Goal: Task Accomplishment & Management: Use online tool/utility

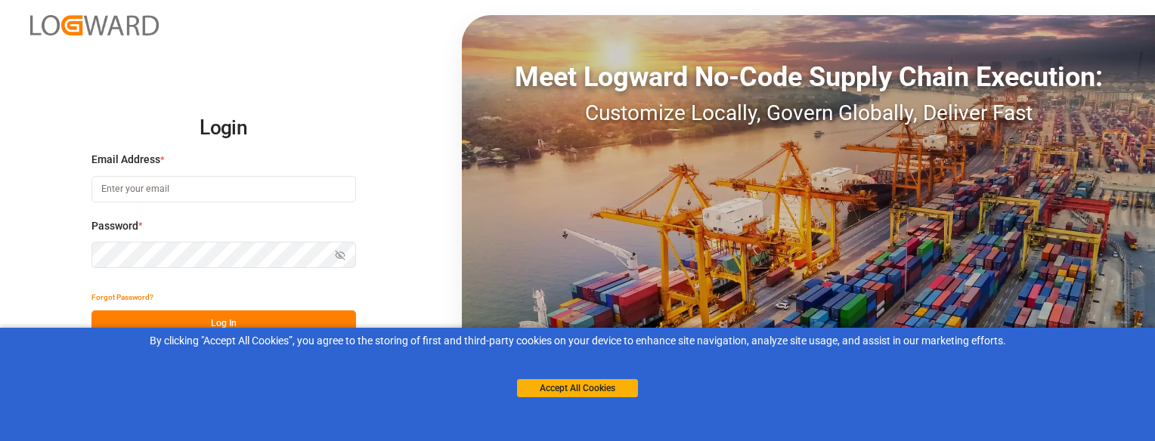
type input "[EMAIL_ADDRESS][DOMAIN_NAME]"
click at [170, 319] on button "Log In" at bounding box center [223, 324] width 265 height 26
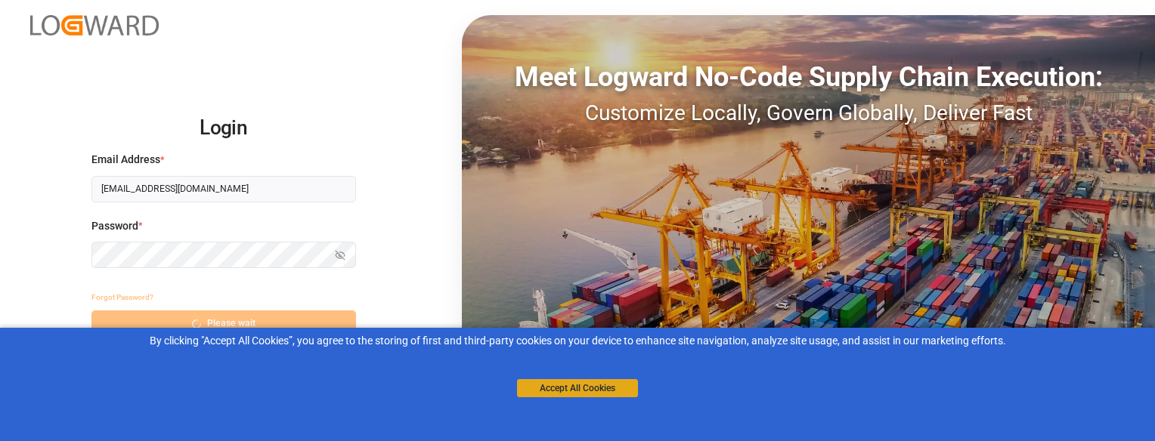
click at [587, 392] on button "Accept All Cookies" at bounding box center [577, 388] width 121 height 18
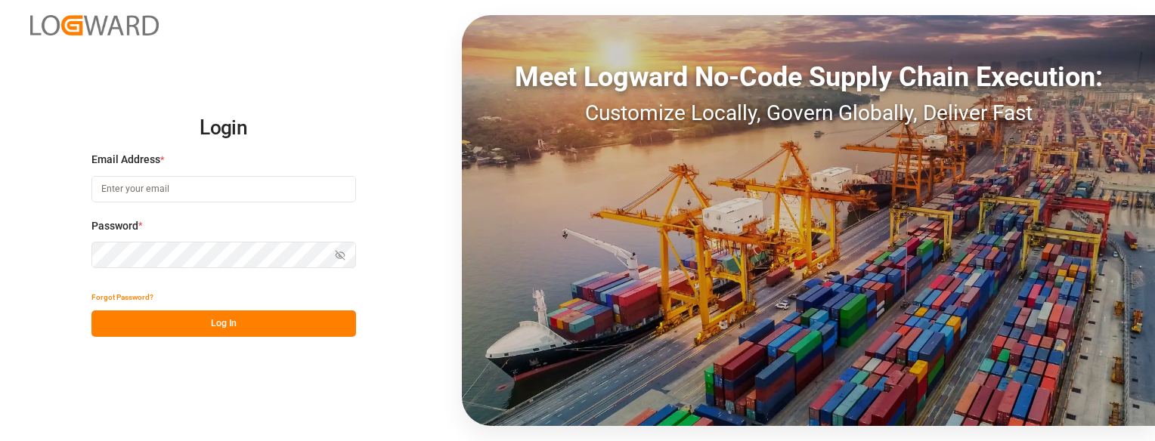
type input "sbondra@dart.net"
click at [333, 325] on button "Log In" at bounding box center [223, 324] width 265 height 26
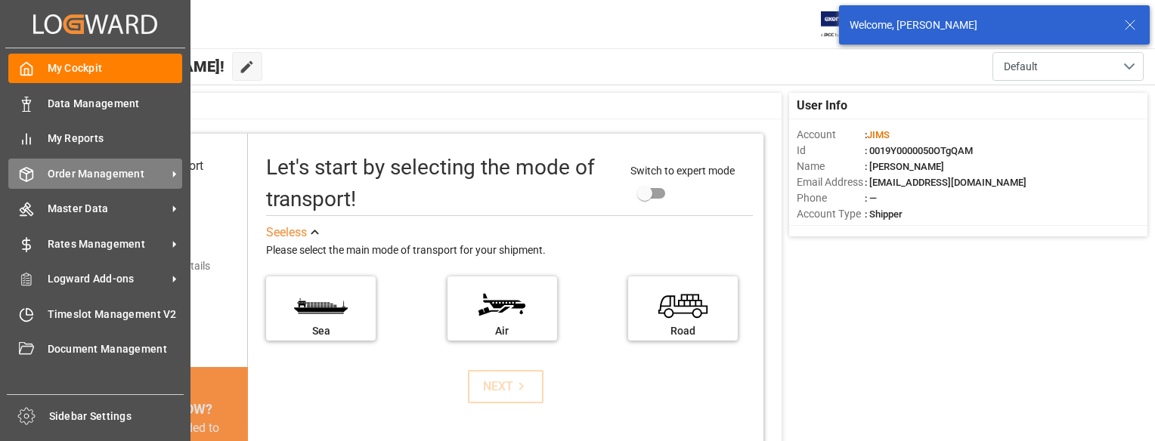
click at [36, 176] on div "Order Management Order Management" at bounding box center [95, 173] width 174 height 29
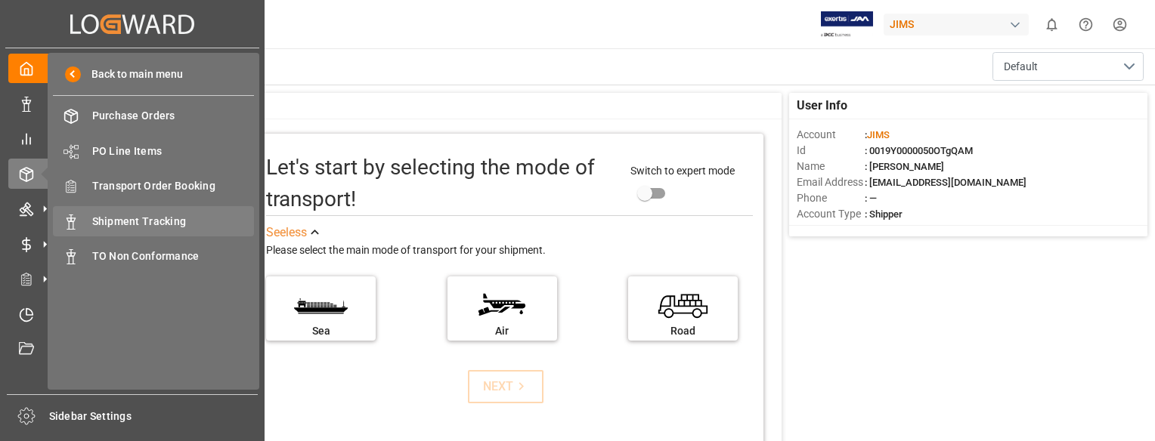
click at [141, 215] on span "Shipment Tracking" at bounding box center [173, 222] width 163 height 16
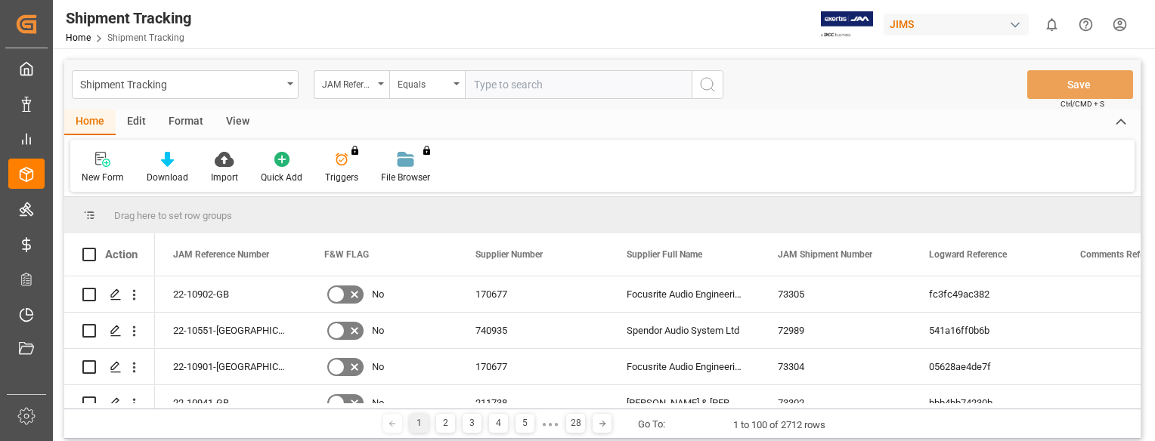
paste input "22-10145-MY"
type input "22-10145-MY"
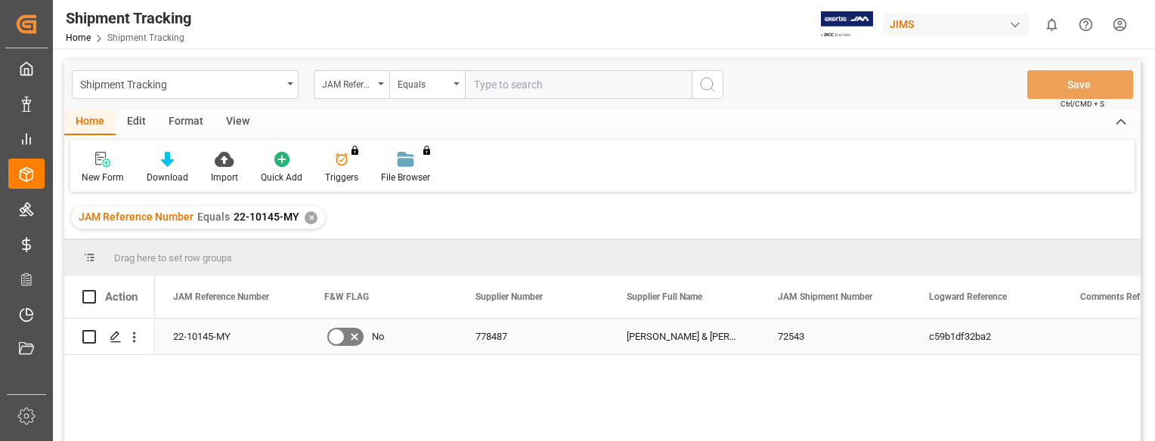
click at [201, 343] on div "22-10145-MY" at bounding box center [230, 337] width 151 height 36
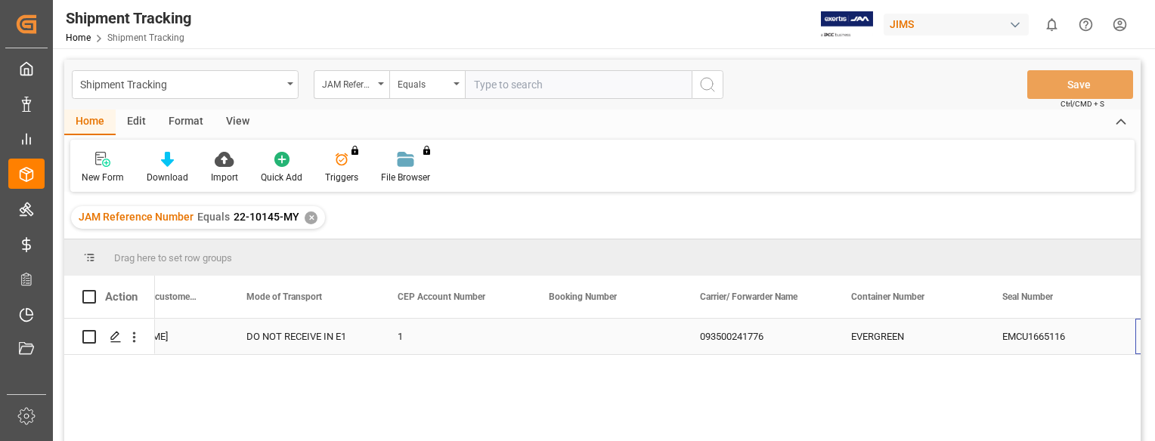
scroll to position [0, 1892]
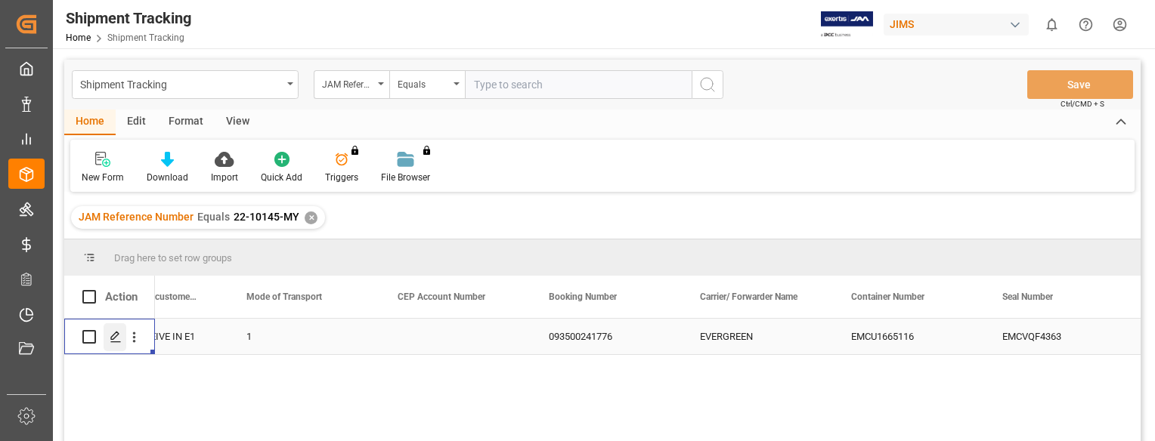
click at [116, 335] on icon "Press SPACE to select this row." at bounding box center [116, 337] width 12 height 12
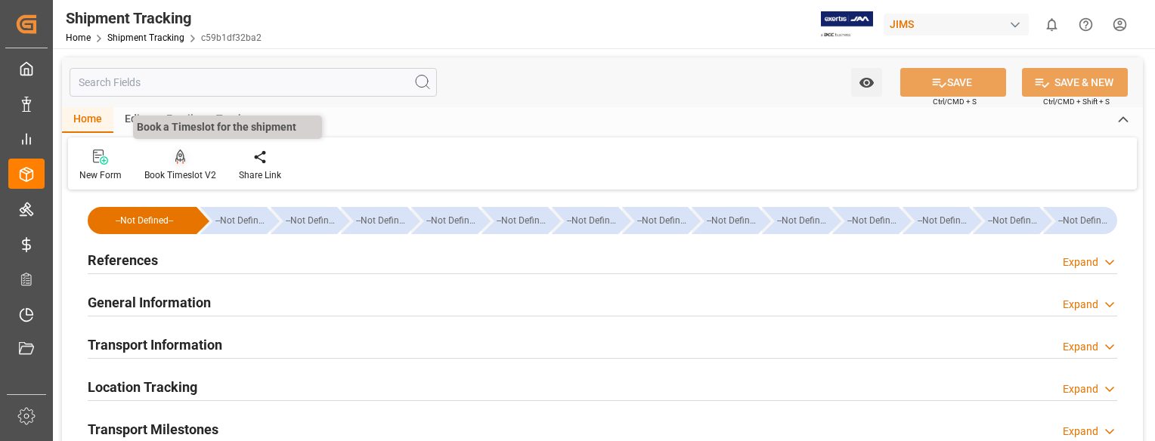
click at [178, 161] on icon at bounding box center [180, 156] width 11 height 13
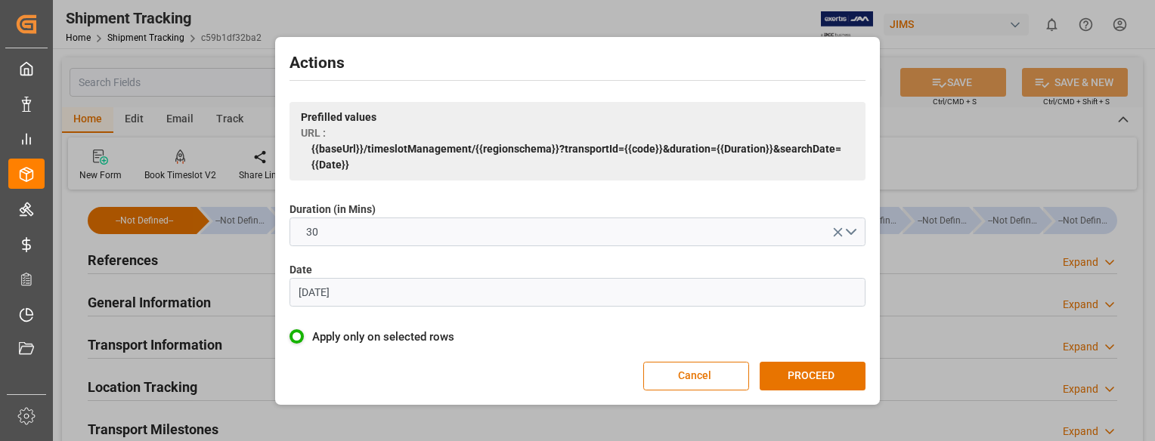
click at [423, 295] on input "07.06.2023" at bounding box center [577, 292] width 576 height 29
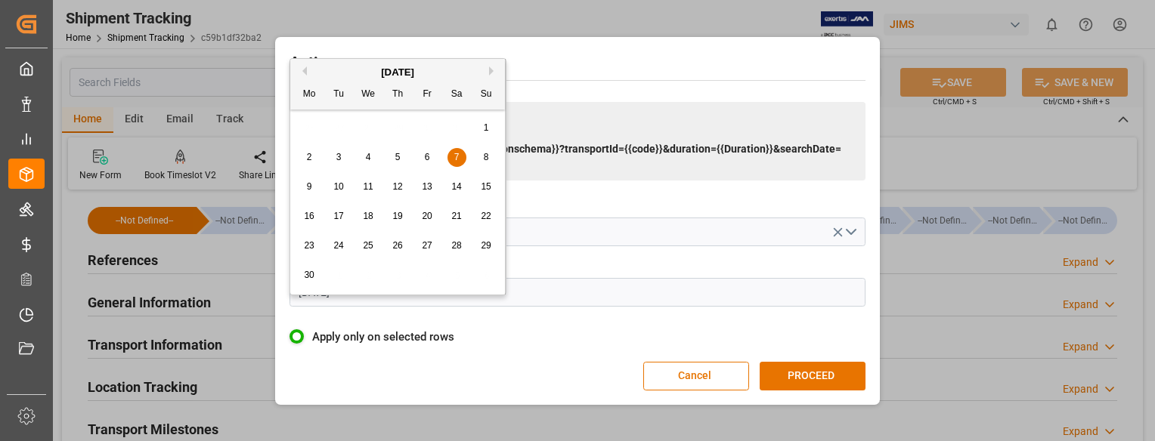
click at [491, 71] on button "Next Month" at bounding box center [493, 71] width 9 height 9
click at [490, 71] on button "Next Month" at bounding box center [493, 71] width 9 height 9
click at [305, 156] on div "6" at bounding box center [309, 158] width 19 height 18
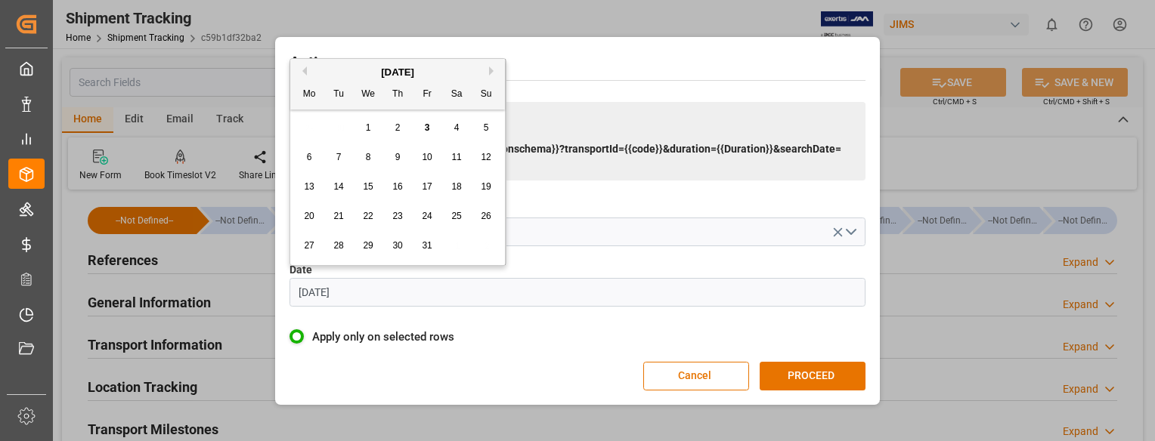
type input "[DATE]"
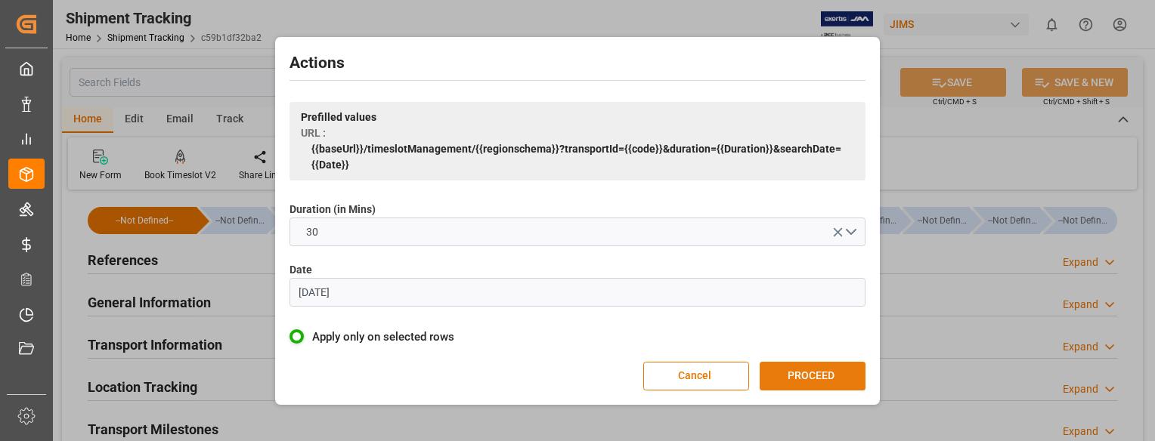
click at [831, 373] on button "PROCEED" at bounding box center [813, 376] width 106 height 29
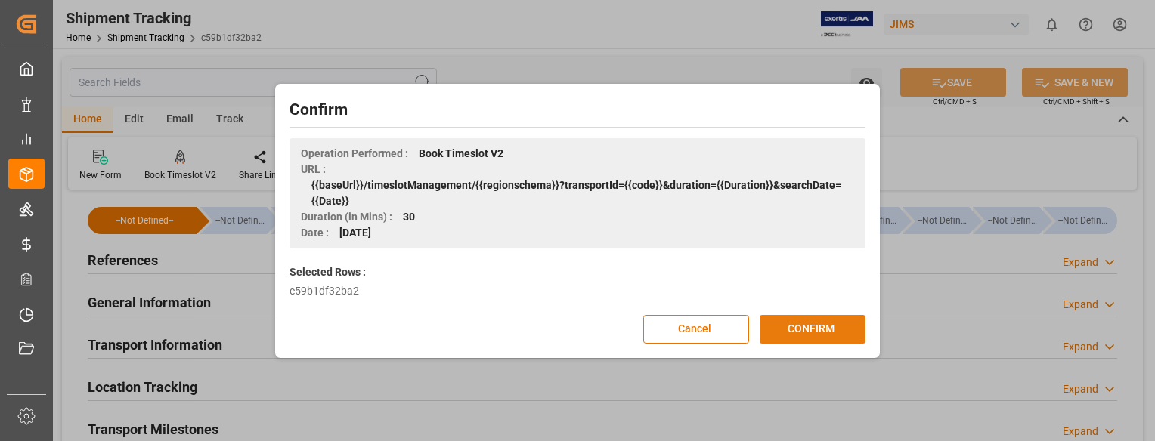
click at [825, 331] on button "CONFIRM" at bounding box center [813, 329] width 106 height 29
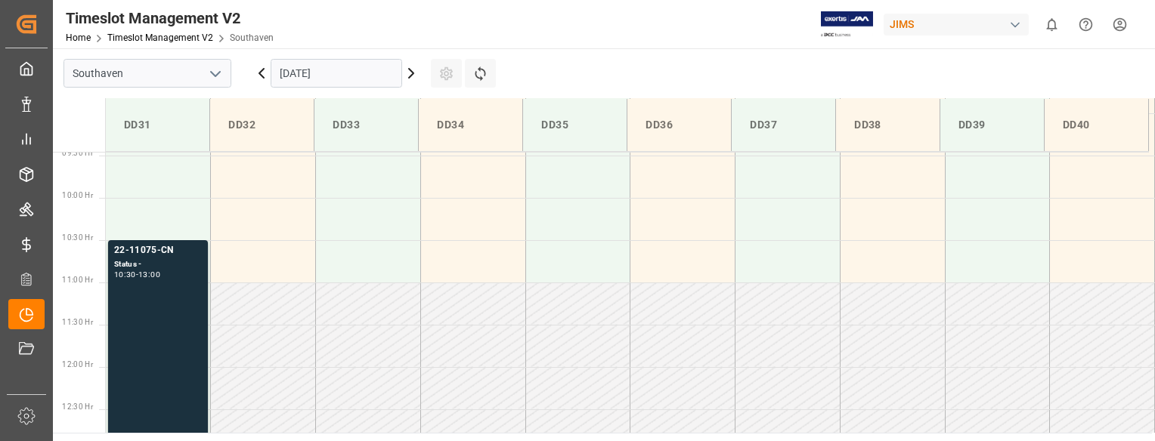
scroll to position [729, 0]
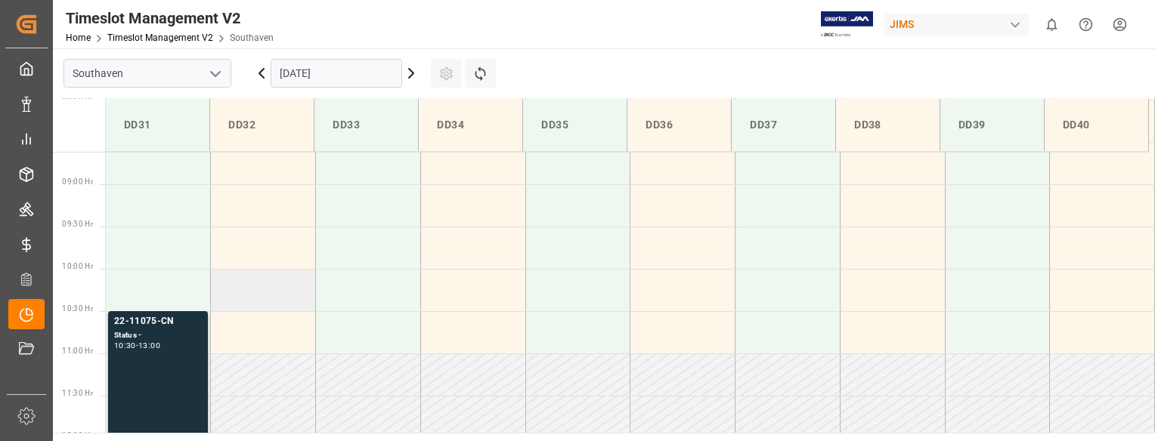
click at [259, 293] on td at bounding box center [263, 290] width 105 height 42
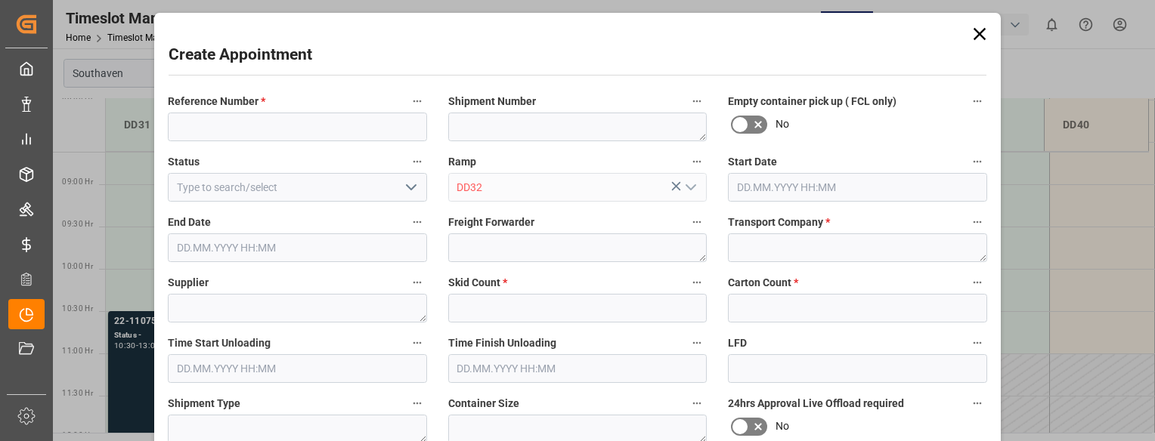
type input "[DATE] 10:00"
type input "06.10.2025 10:30"
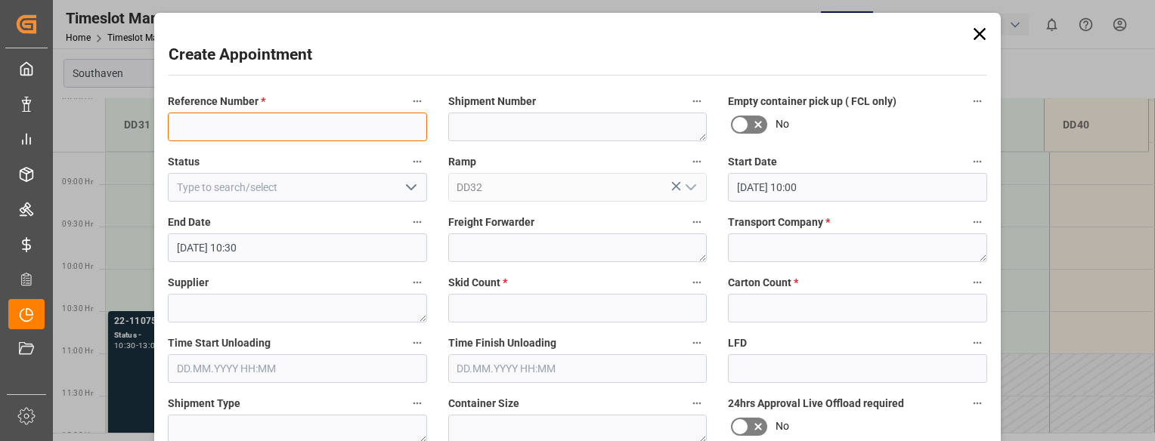
click at [228, 128] on input at bounding box center [297, 127] width 259 height 29
paste input "22-10145-MY"
type input "22-10145-MY"
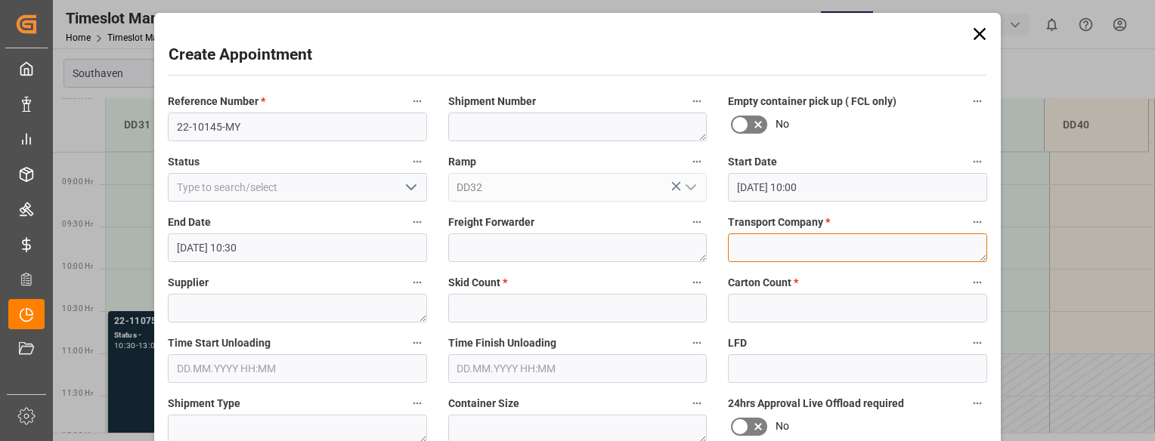
click at [811, 243] on textarea at bounding box center [857, 248] width 259 height 29
type textarea "Mainstream"
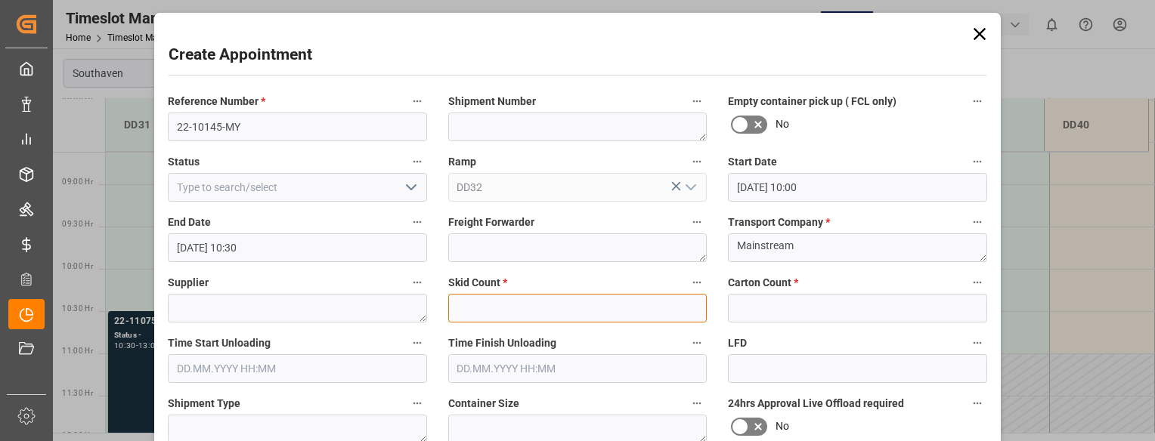
click at [653, 308] on input "text" at bounding box center [577, 308] width 259 height 29
type input "0"
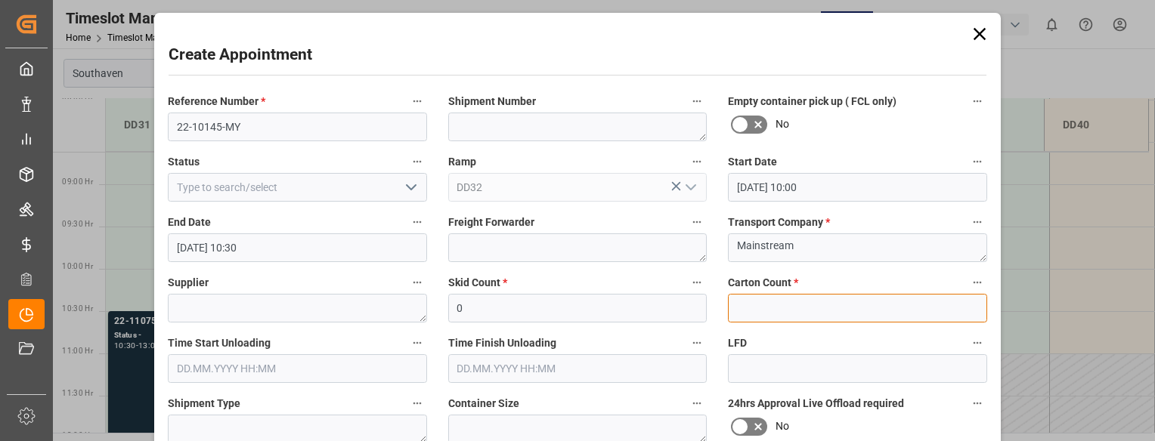
click at [744, 315] on input "text" at bounding box center [857, 308] width 259 height 29
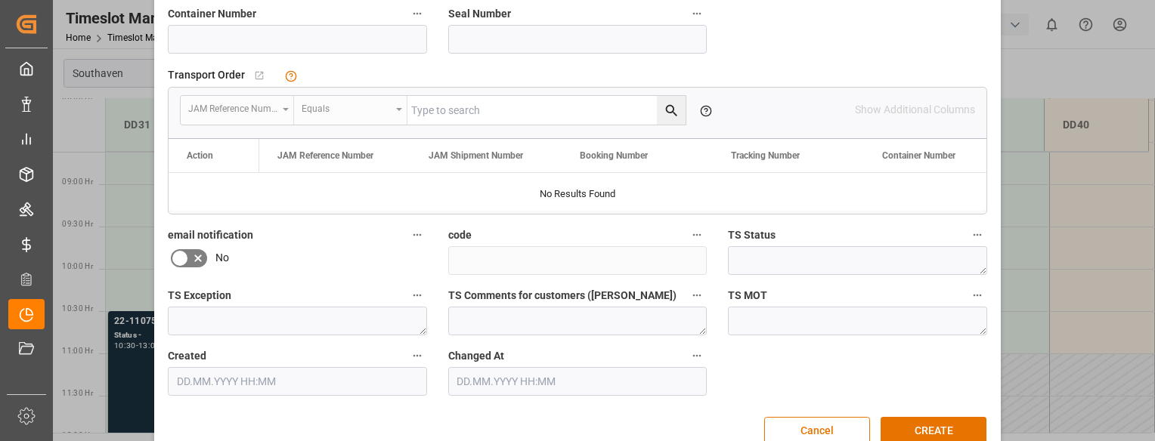
scroll to position [454, 0]
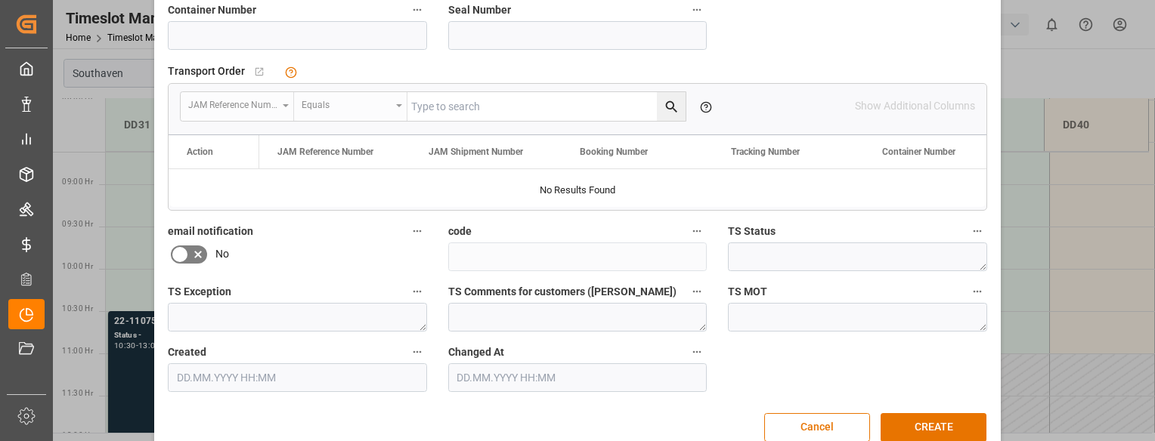
type input "0"
click at [233, 32] on input at bounding box center [297, 35] width 259 height 29
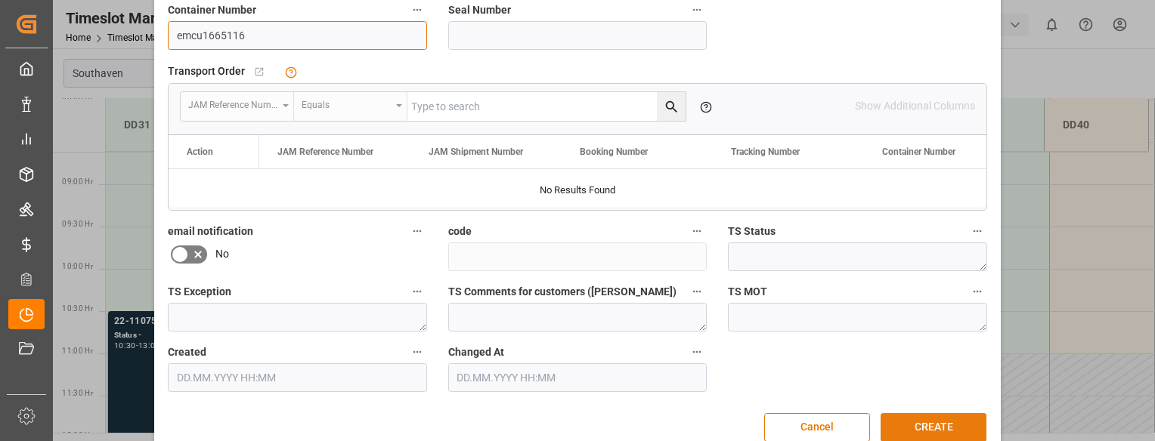
type input "emcu1665116"
click at [925, 426] on button "CREATE" at bounding box center [934, 427] width 106 height 29
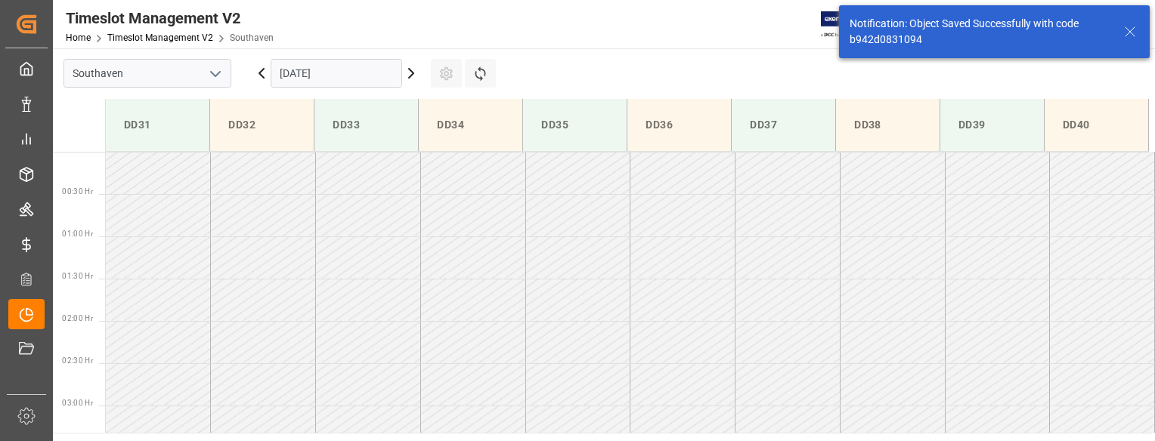
scroll to position [752, 0]
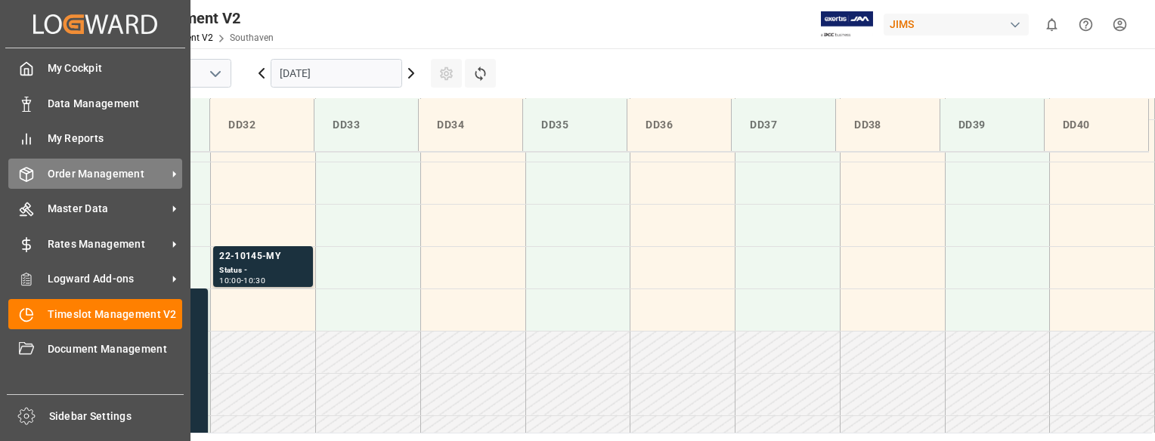
click at [26, 172] on icon at bounding box center [26, 174] width 15 height 15
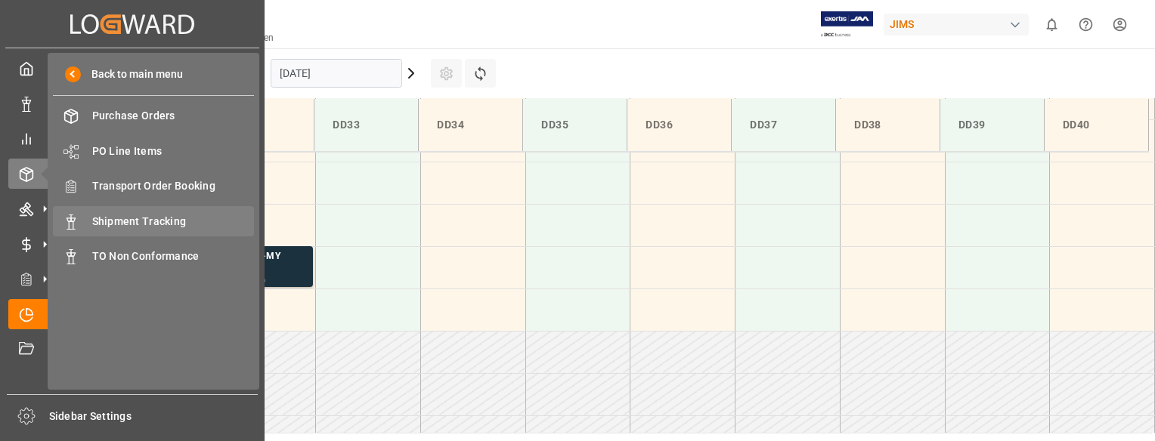
click at [126, 218] on span "Shipment Tracking" at bounding box center [173, 222] width 163 height 16
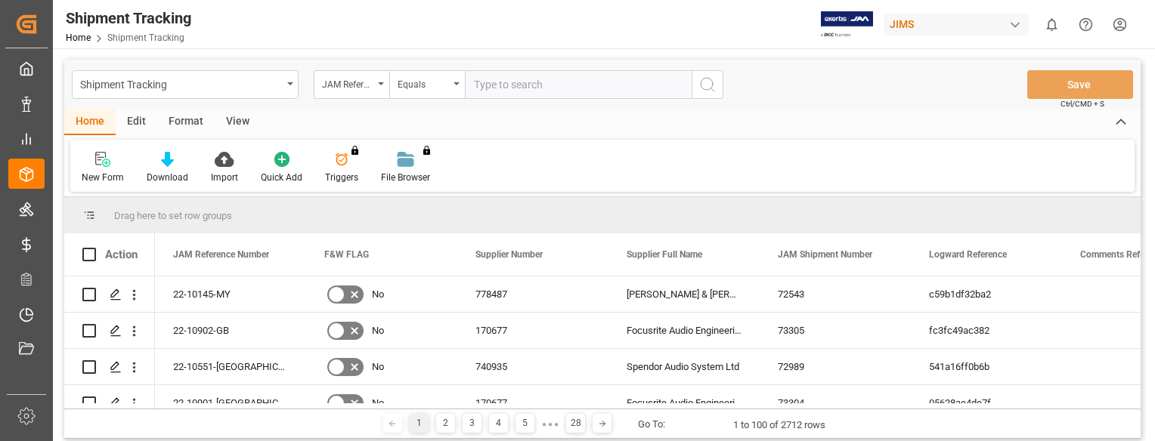
paste input "22-9520-VN"
type input "22-9520-VN"
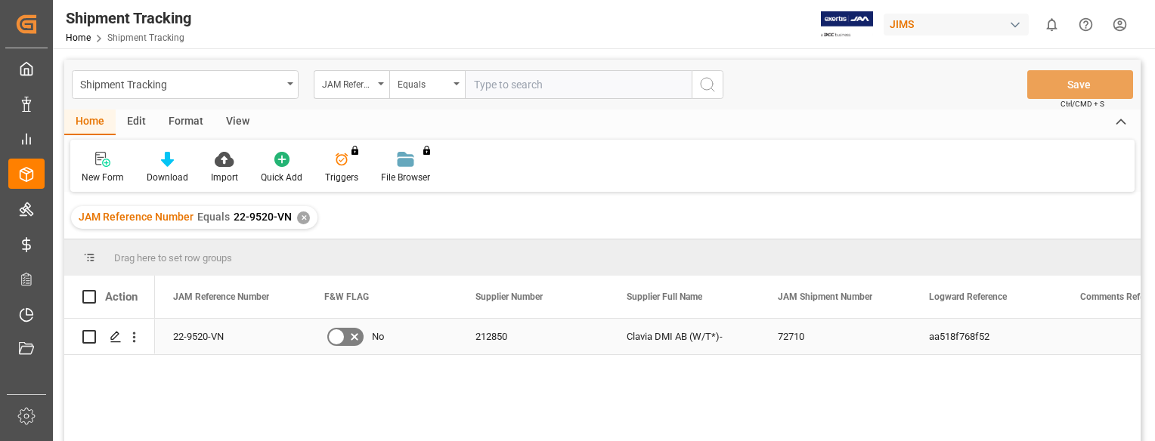
click at [245, 336] on div "22-9520-VN" at bounding box center [230, 337] width 151 height 36
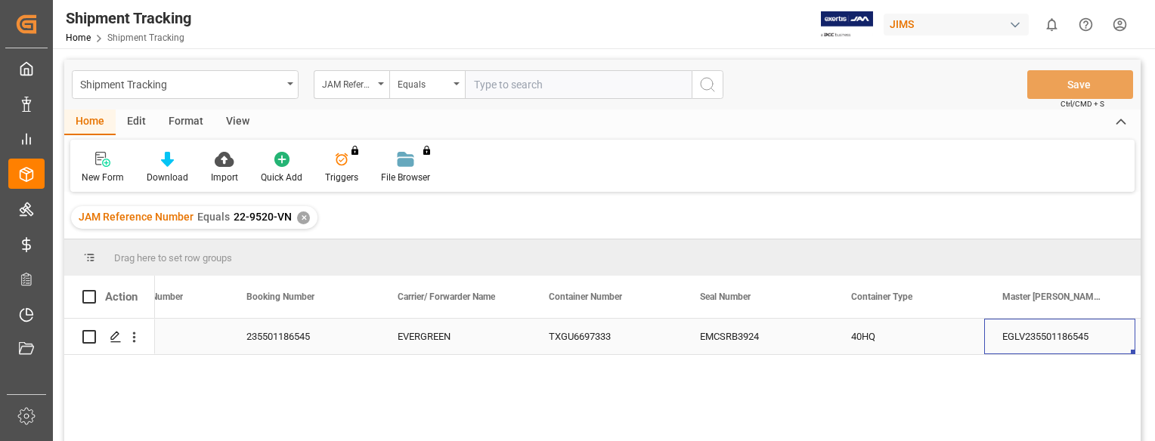
scroll to position [0, 2345]
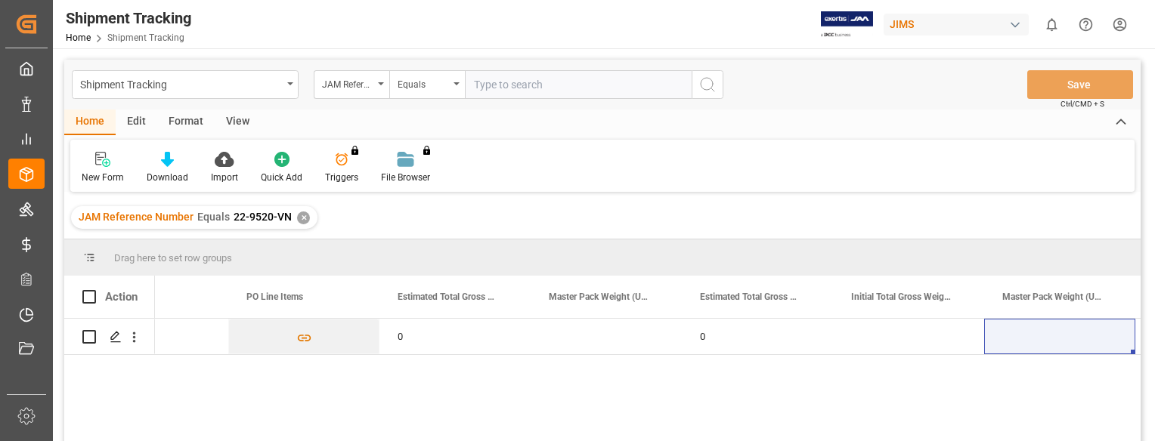
click at [305, 221] on div "✕" at bounding box center [303, 218] width 13 height 13
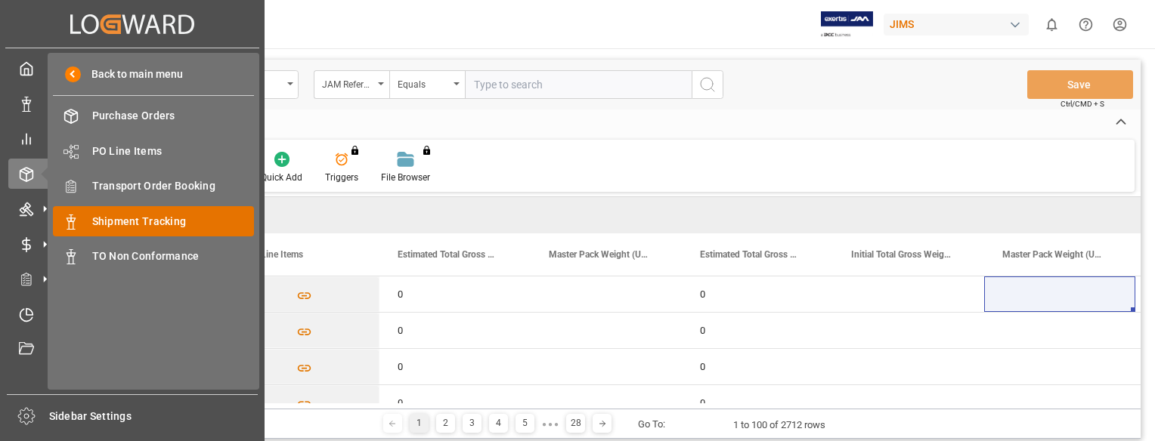
click at [129, 224] on span "Shipment Tracking" at bounding box center [173, 222] width 163 height 16
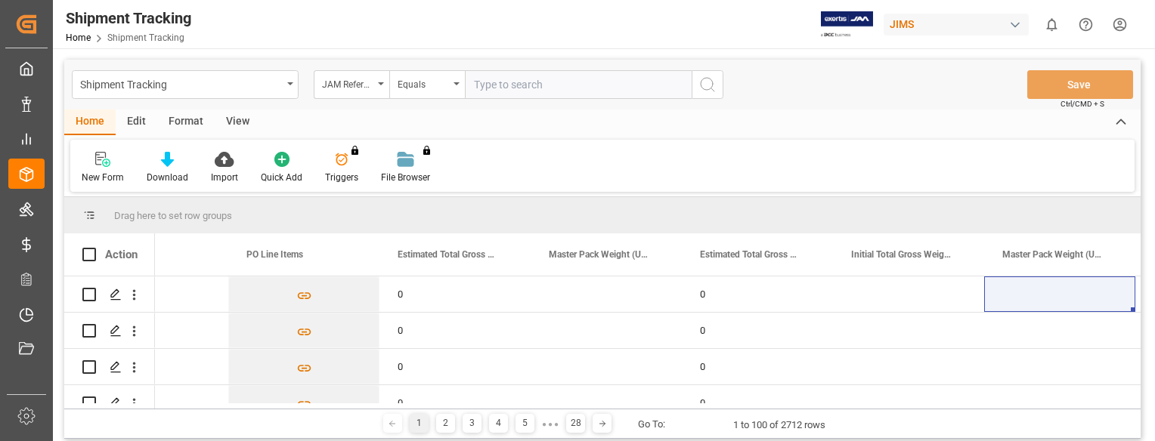
click at [506, 87] on input "text" at bounding box center [578, 84] width 227 height 29
paste input "22-9520-VN"
type input "22-9520-VN"
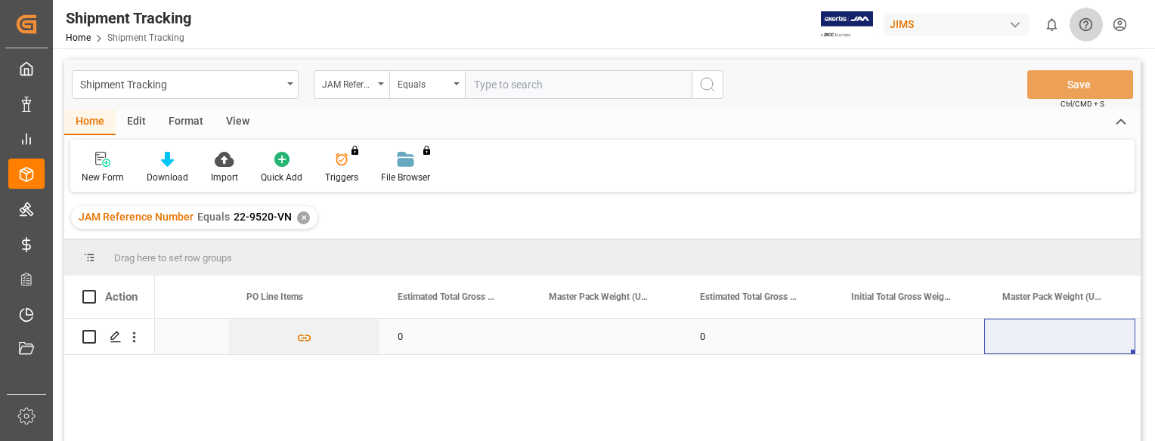
click at [210, 338] on div "Press SPACE to select this row." at bounding box center [152, 337] width 151 height 36
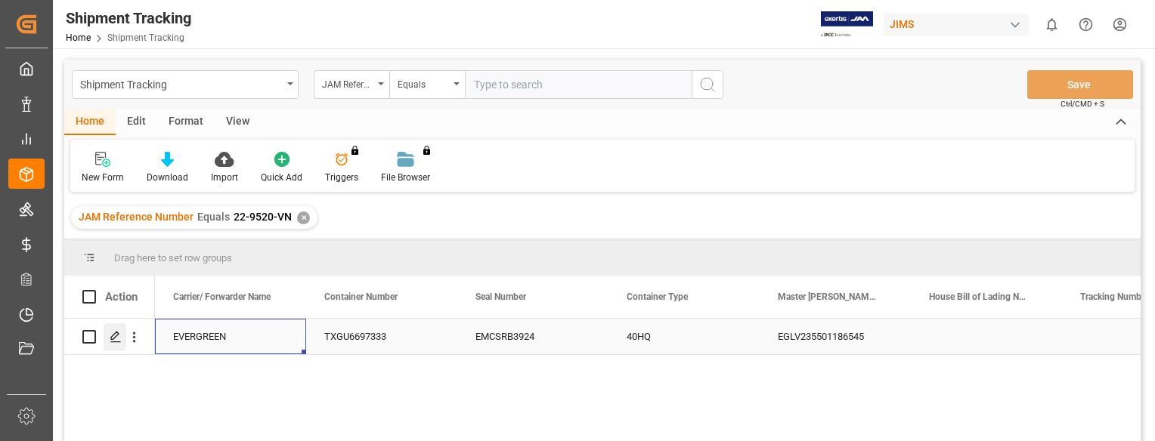
click at [115, 339] on icon "Press SPACE to select this row." at bounding box center [116, 337] width 12 height 12
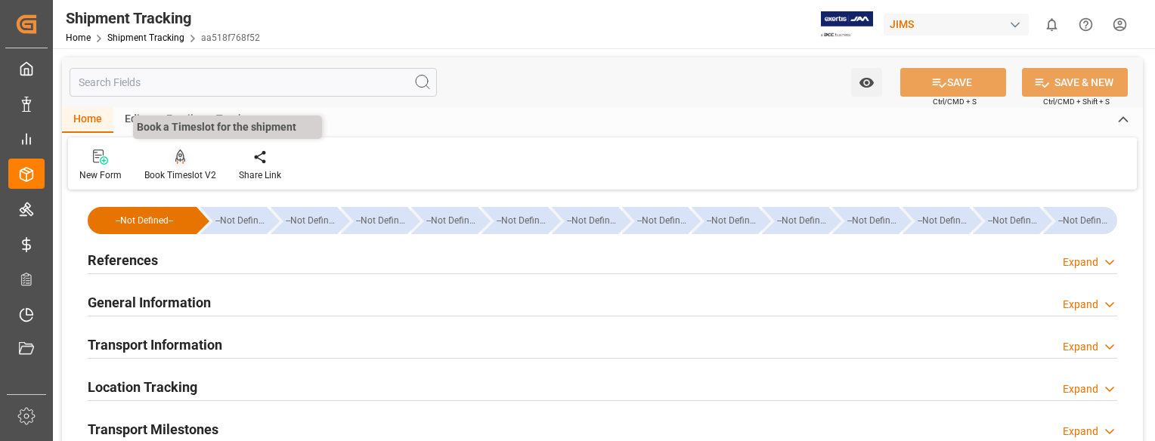
click at [180, 164] on icon at bounding box center [180, 157] width 11 height 15
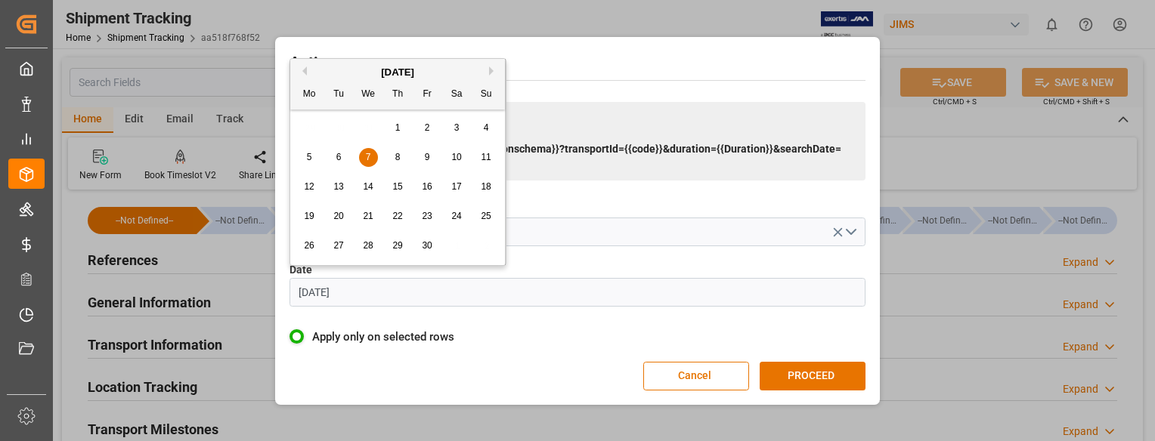
click at [373, 294] on input "07.06.2023" at bounding box center [577, 292] width 576 height 29
click at [491, 72] on button "Next Month" at bounding box center [493, 71] width 9 height 9
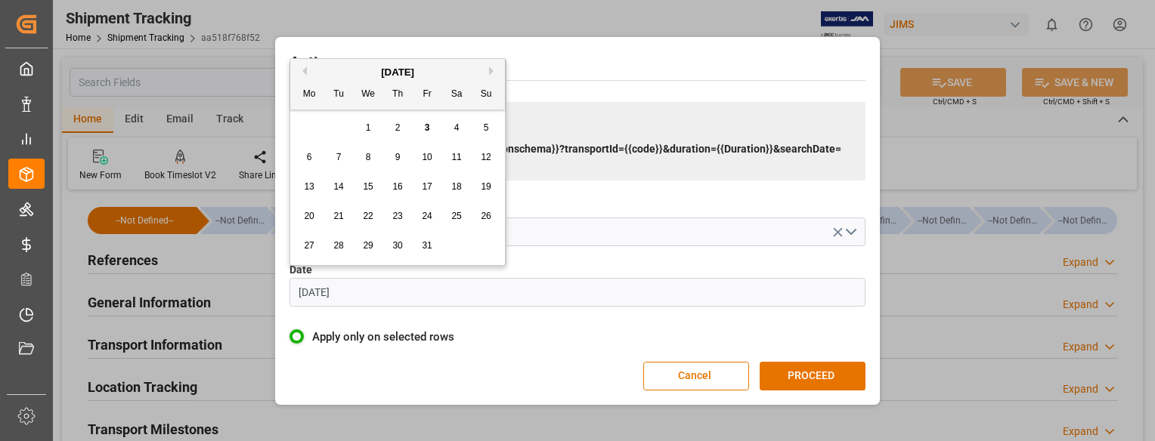
click at [305, 158] on div "6" at bounding box center [309, 158] width 19 height 18
type input "[DATE]"
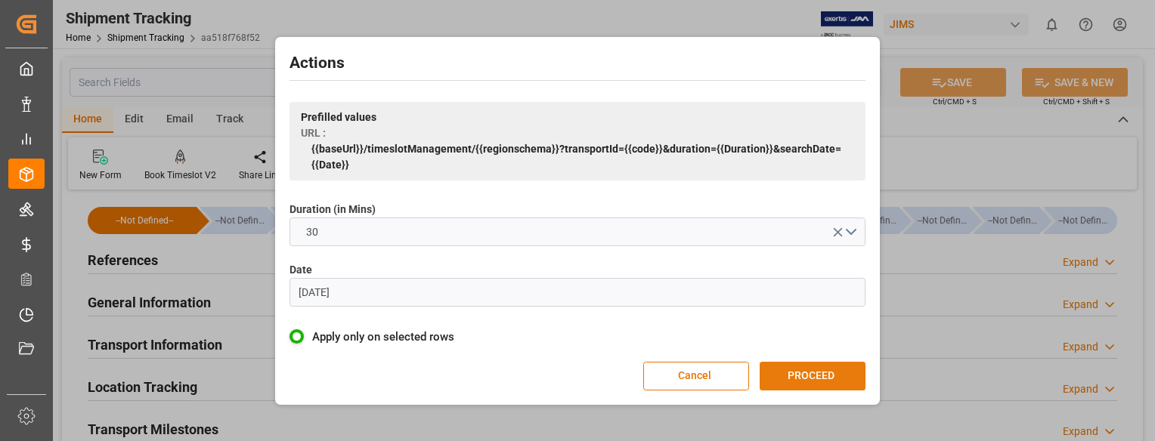
click at [832, 379] on button "PROCEED" at bounding box center [813, 376] width 106 height 29
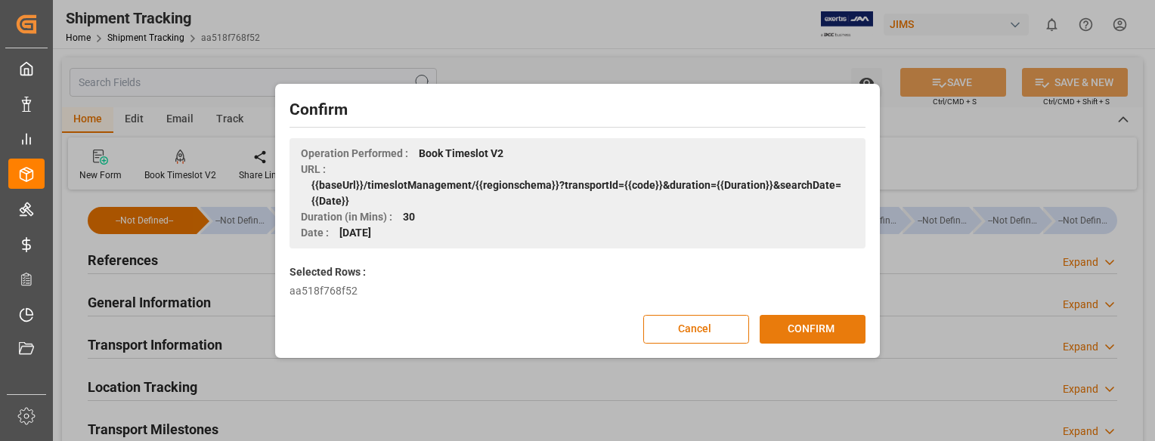
click at [831, 327] on button "CONFIRM" at bounding box center [813, 329] width 106 height 29
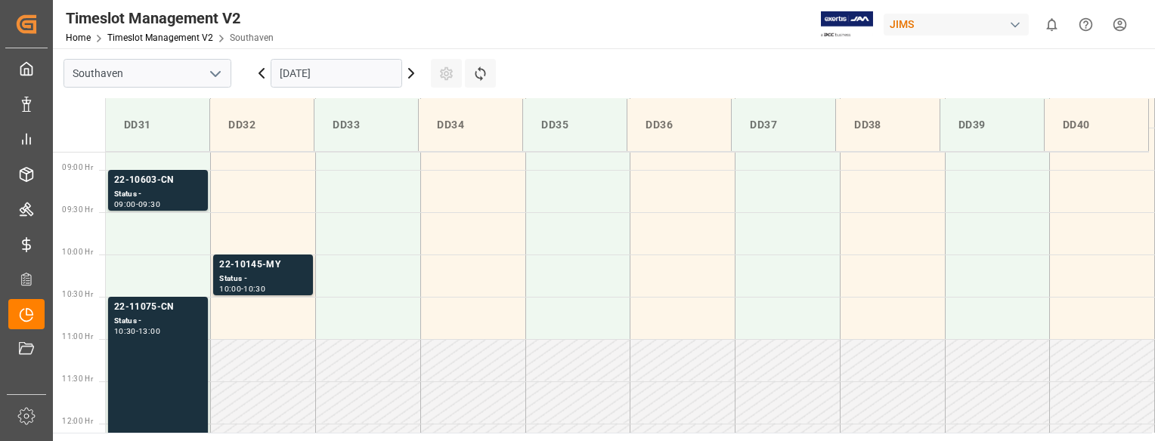
scroll to position [725, 0]
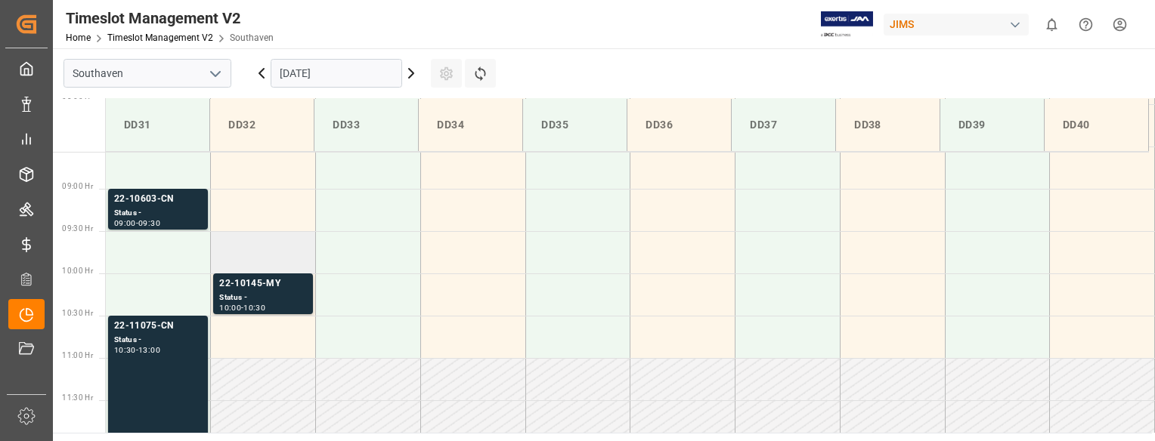
click at [277, 253] on td at bounding box center [263, 252] width 105 height 42
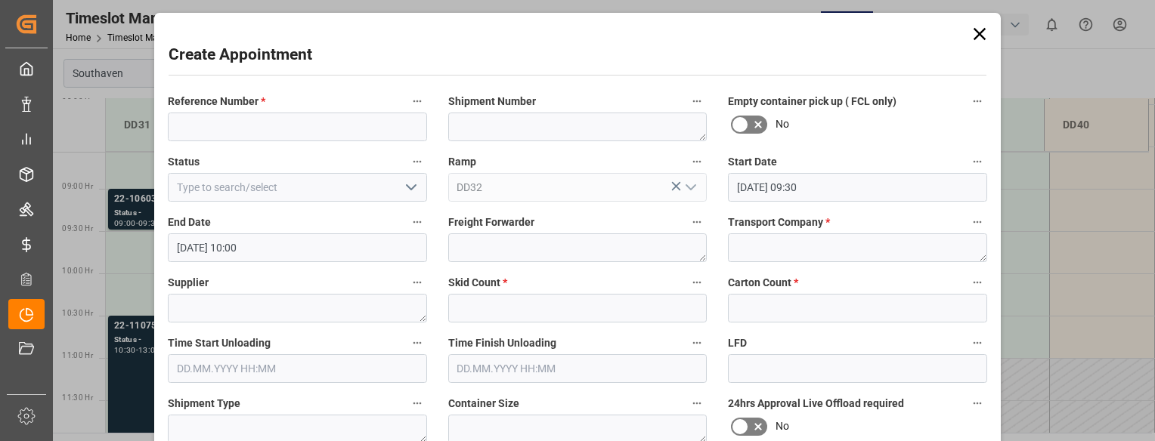
type input "[DATE] 09:30"
type input "[DATE] 10:00"
click at [257, 132] on input at bounding box center [297, 127] width 259 height 29
paste input "22-9520-VN"
type input "22-9520-VN"
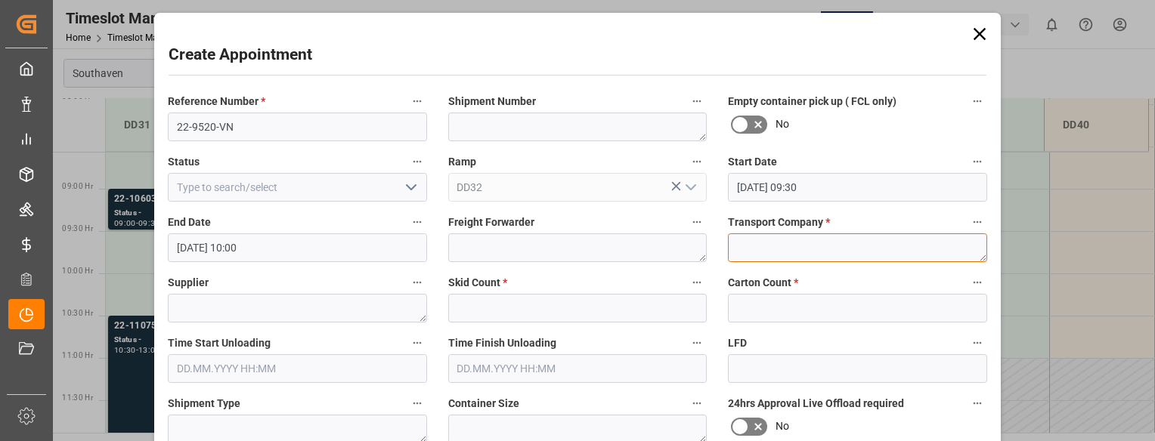
click at [756, 237] on textarea at bounding box center [857, 248] width 259 height 29
type textarea "Mainstream"
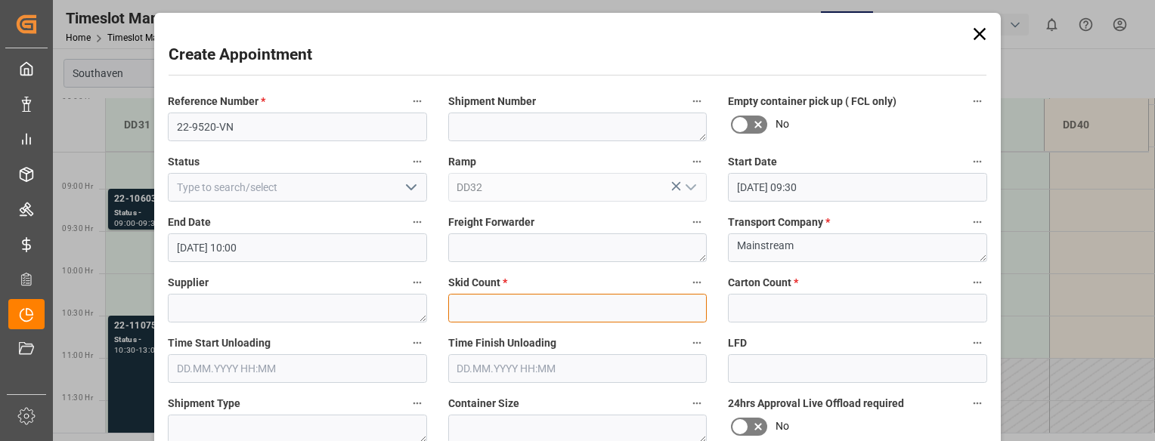
click at [596, 317] on input "text" at bounding box center [577, 308] width 259 height 29
type input "0"
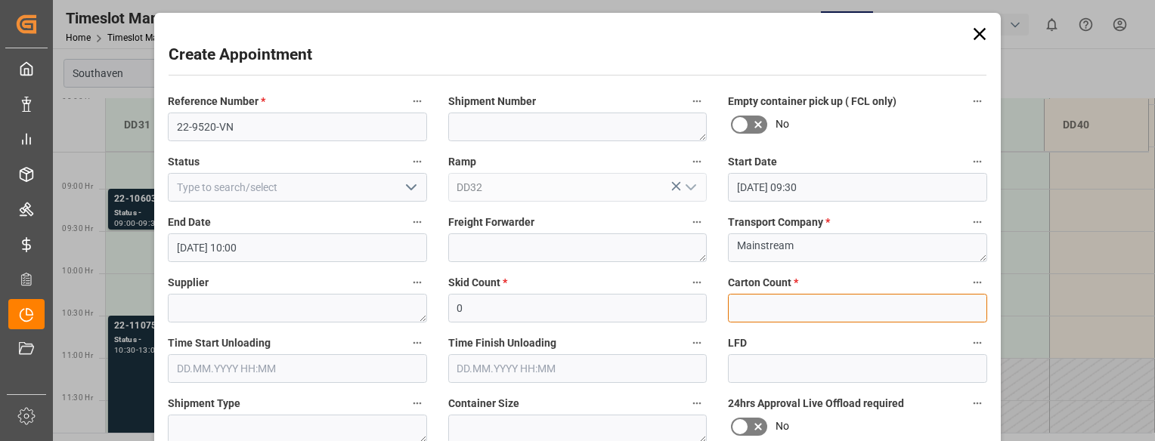
click at [743, 312] on input "text" at bounding box center [857, 308] width 259 height 29
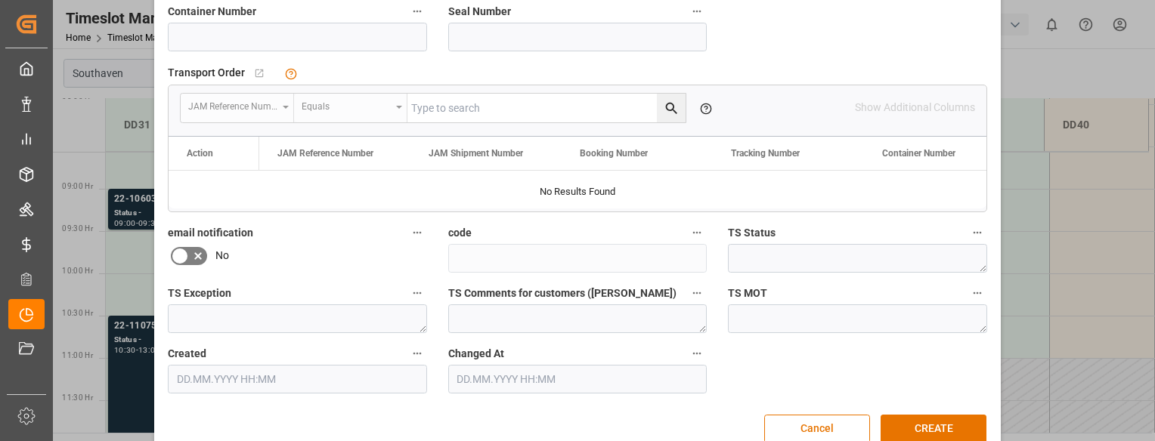
scroll to position [459, 0]
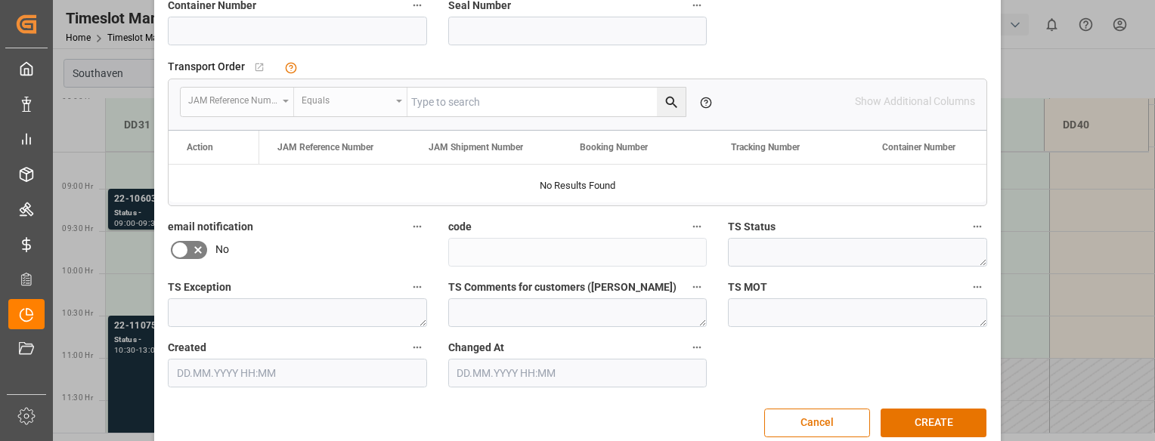
type input "0"
click at [184, 33] on input at bounding box center [297, 31] width 259 height 29
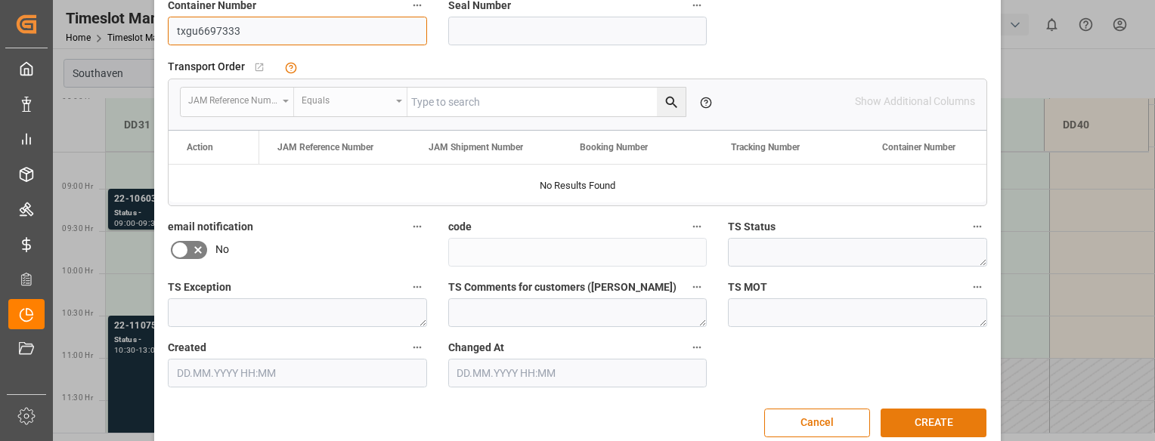
type input "txgu6697333"
click at [936, 420] on button "CREATE" at bounding box center [934, 423] width 106 height 29
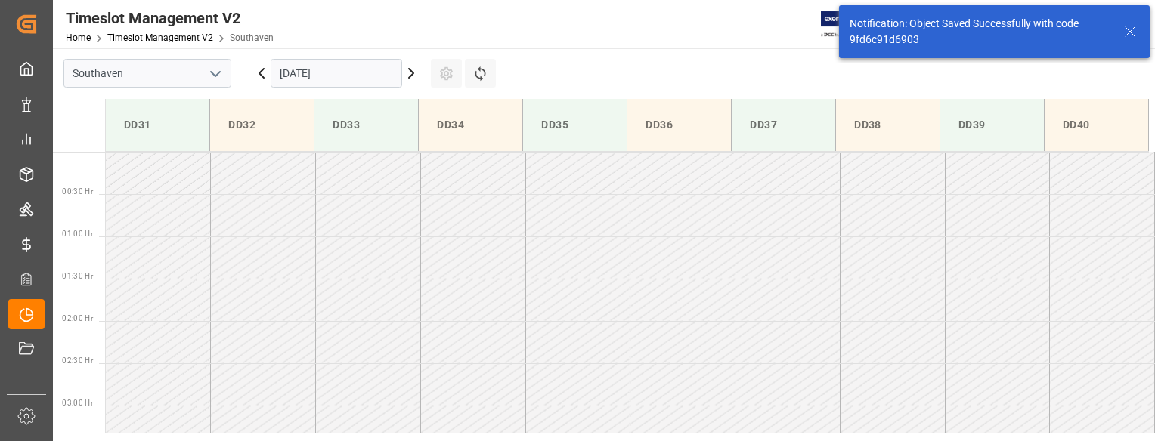
scroll to position [667, 0]
